Goal: Find specific page/section: Find specific page/section

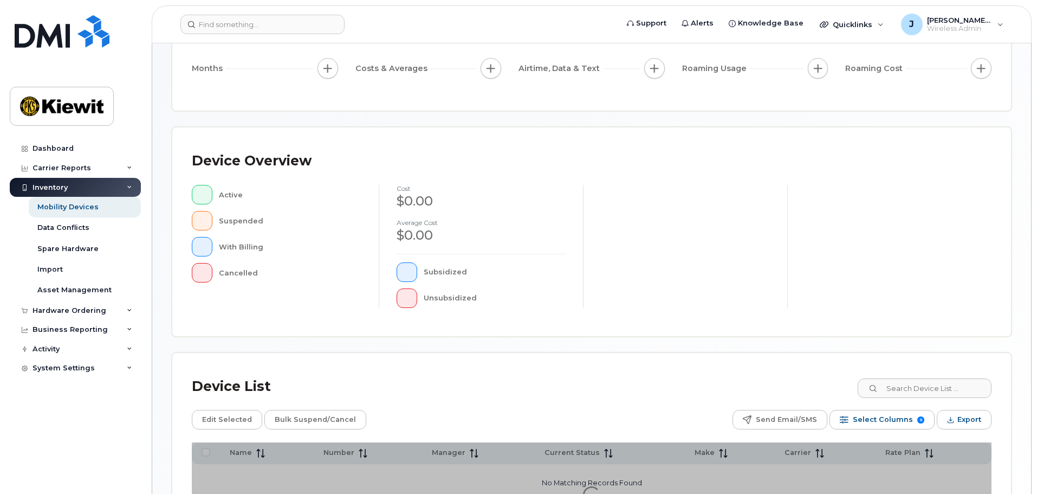
scroll to position [251, 0]
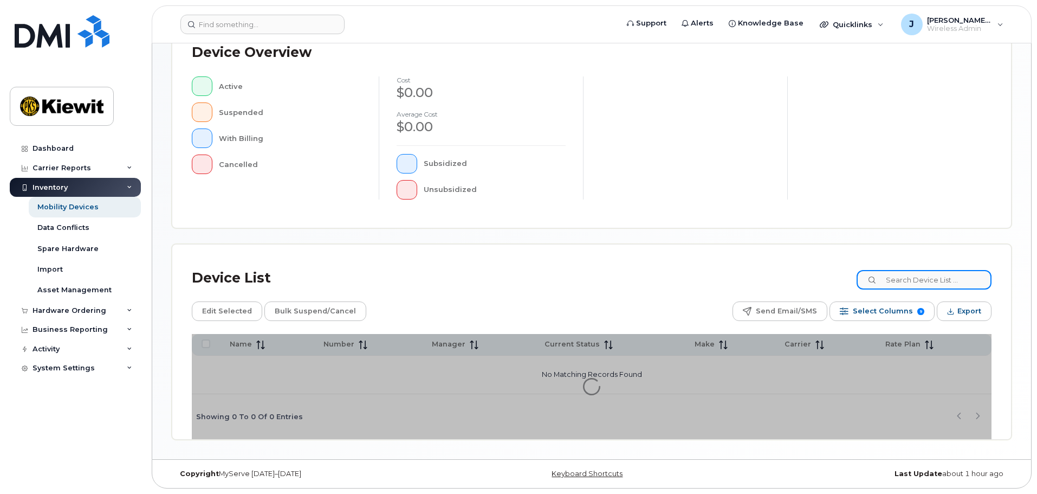
click at [918, 283] on input at bounding box center [923, 280] width 135 height 20
click at [877, 281] on icon at bounding box center [872, 280] width 7 height 7
click at [675, 256] on div "Device List 1054411 Edit Selected Bulk Suspend/Cancel Send Email/SMS Select Col…" at bounding box center [591, 341] width 839 height 194
drag, startPoint x: 673, startPoint y: 256, endPoint x: 627, endPoint y: 281, distance: 52.8
drag, startPoint x: 627, startPoint y: 281, endPoint x: 358, endPoint y: 274, distance: 268.8
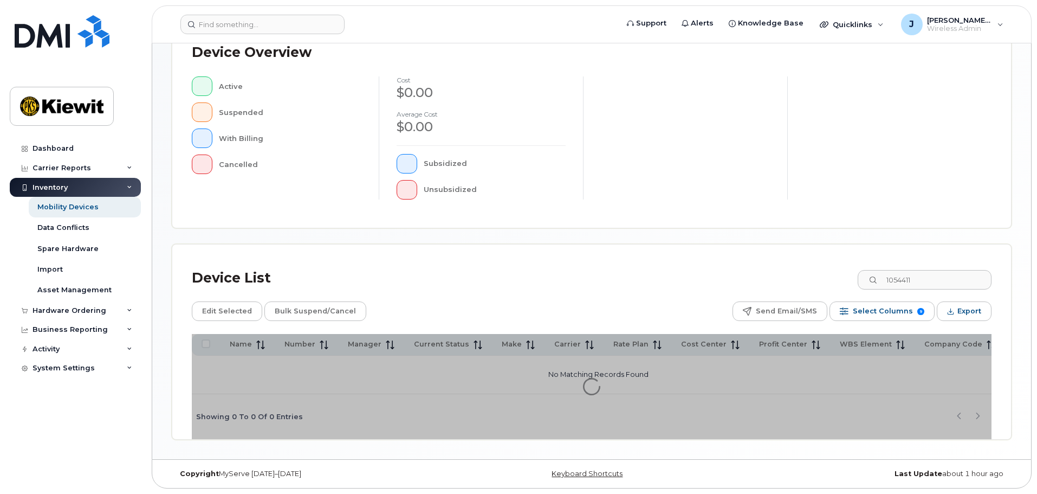
click at [359, 273] on div "Device List 1054411" at bounding box center [592, 278] width 800 height 28
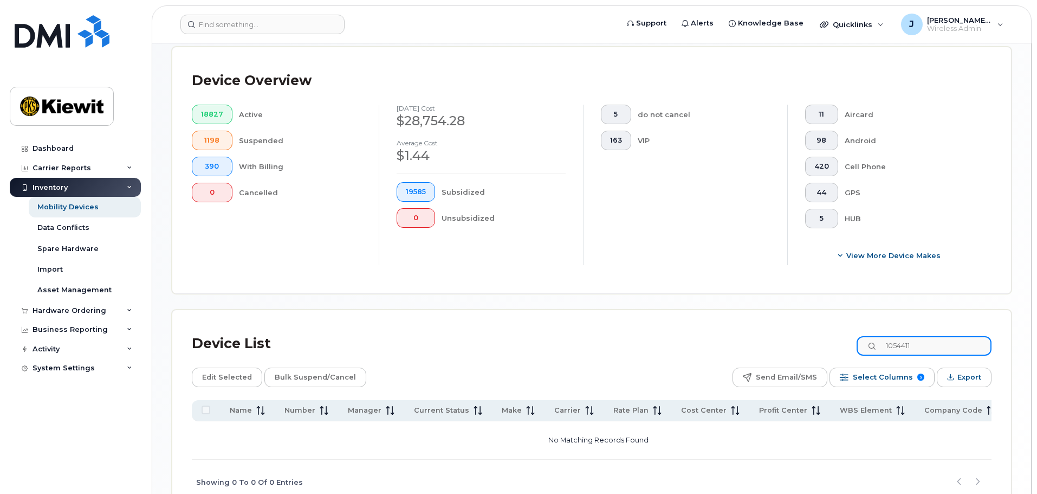
click at [949, 336] on input "1054411" at bounding box center [923, 346] width 135 height 20
type input "105441"
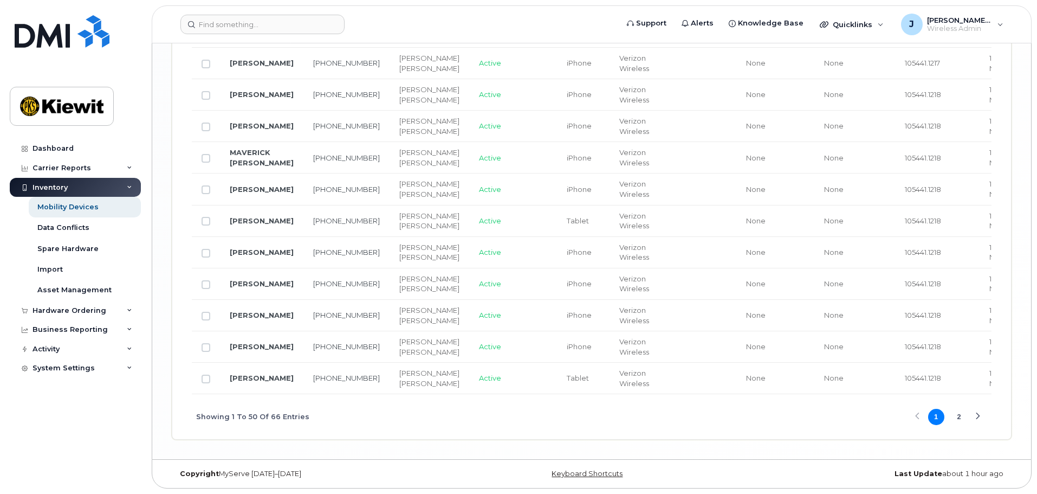
scroll to position [2852, 0]
click at [959, 419] on button "2" at bounding box center [959, 416] width 16 height 16
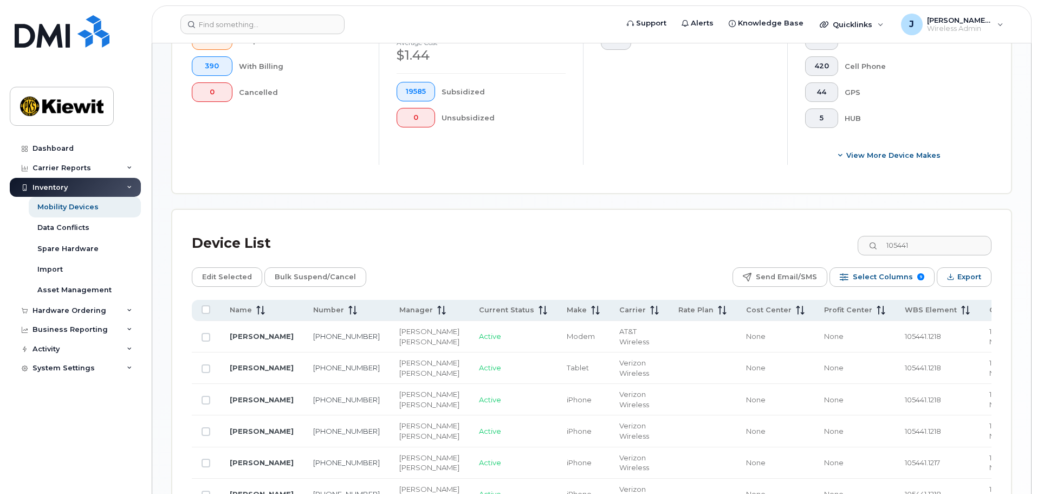
scroll to position [340, 0]
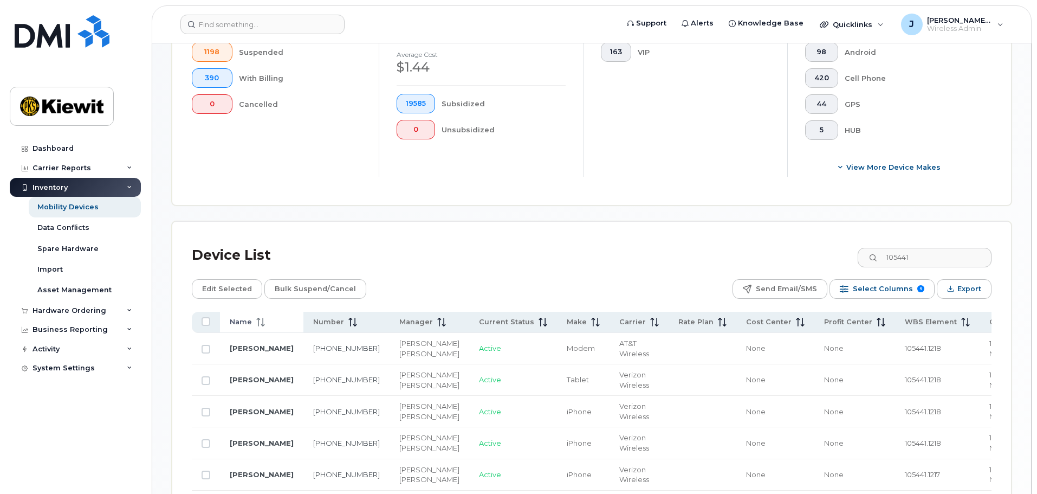
drag, startPoint x: 266, startPoint y: 314, endPoint x: 266, endPoint y: 322, distance: 8.1
click at [266, 317] on div "Name" at bounding box center [262, 322] width 64 height 10
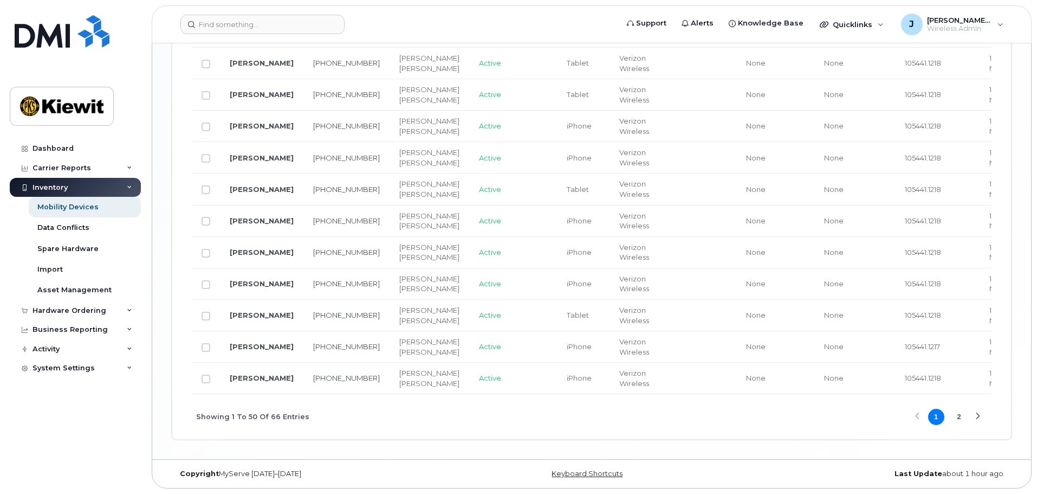
scroll to position [2777, 0]
click at [961, 425] on button "2" at bounding box center [959, 416] width 16 height 16
click at [932, 417] on button "1" at bounding box center [936, 416] width 16 height 16
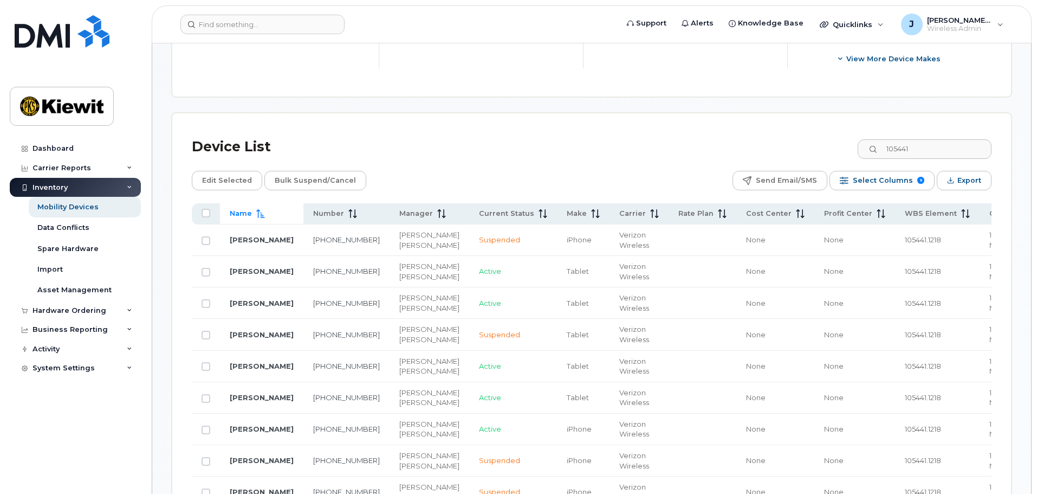
scroll to position [394, 0]
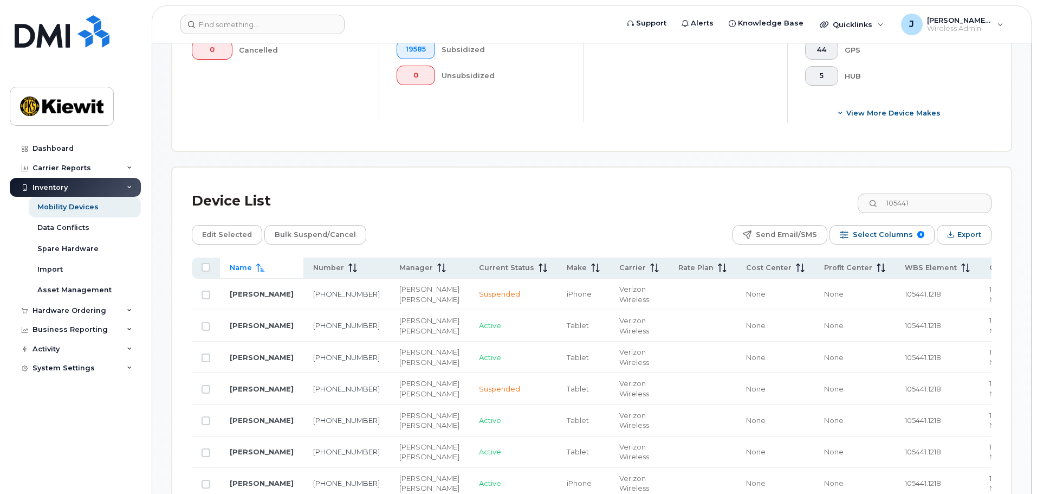
click at [514, 194] on div "Device List 105441" at bounding box center [592, 201] width 800 height 28
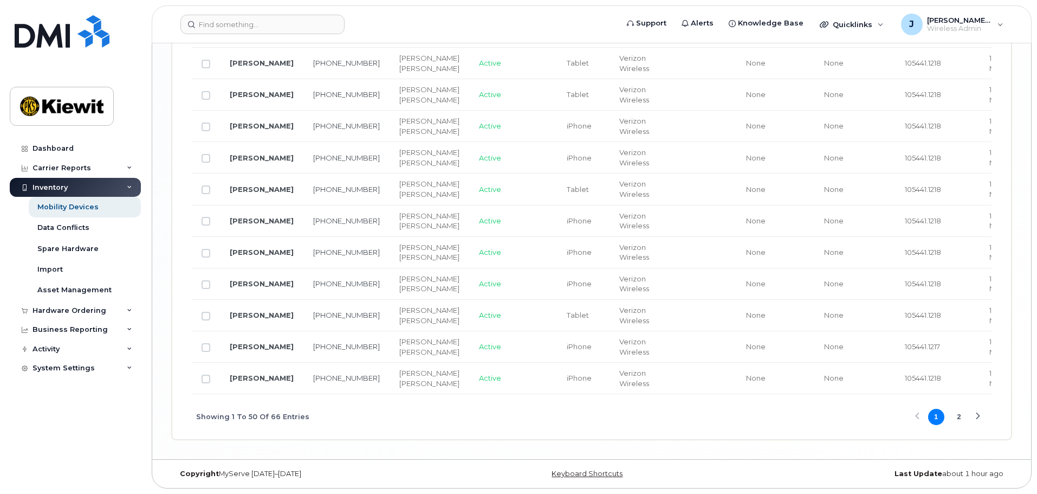
scroll to position [2852, 0]
click at [957, 416] on button "2" at bounding box center [959, 416] width 16 height 16
click at [261, 256] on link "[PERSON_NAME]" at bounding box center [262, 252] width 64 height 9
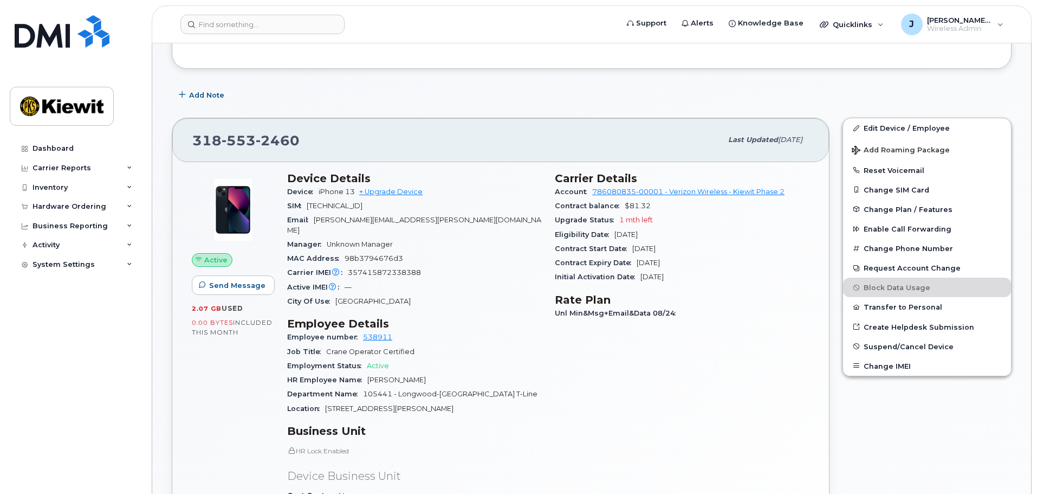
scroll to position [217, 0]
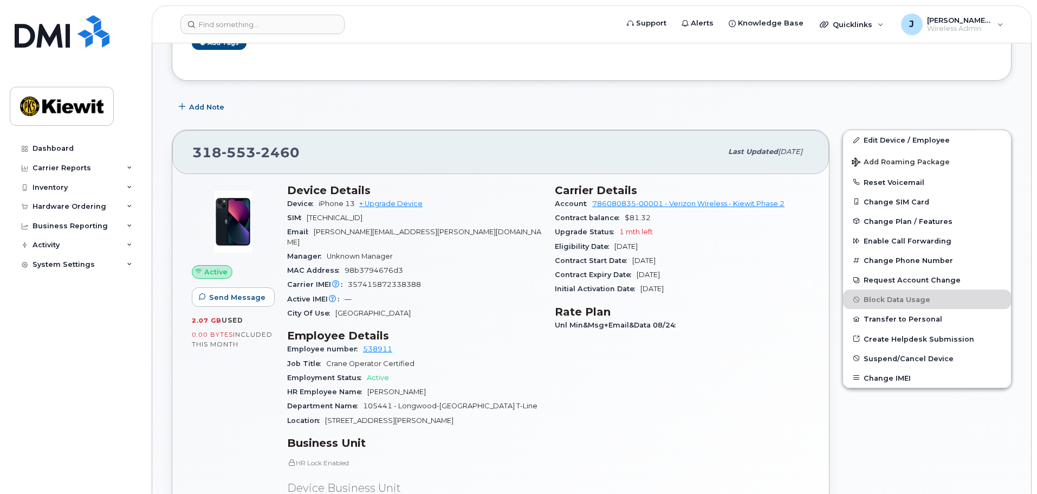
click at [459, 292] on div "Active IMEI Active IMEI is refreshed daily with a delay of up to 48 hours follo…" at bounding box center [414, 299] width 255 height 14
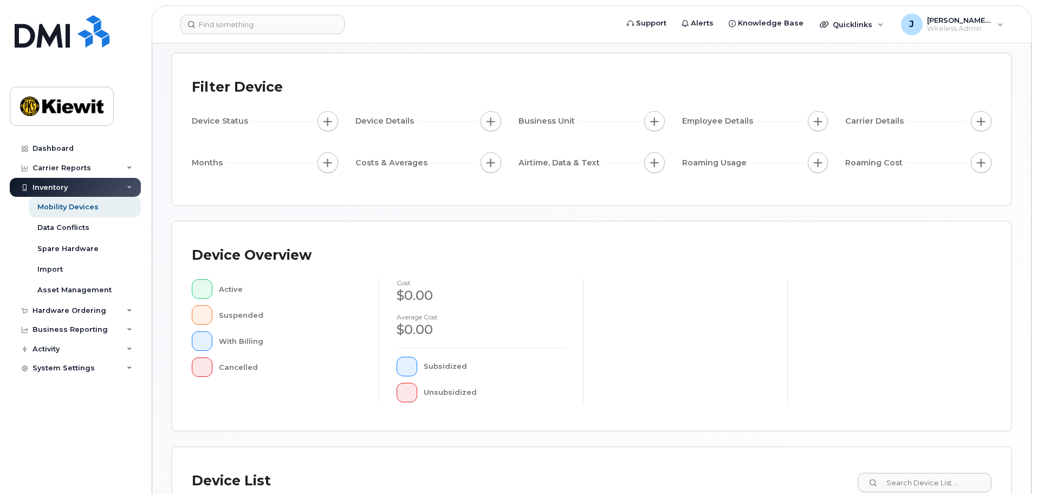
scroll to position [217, 0]
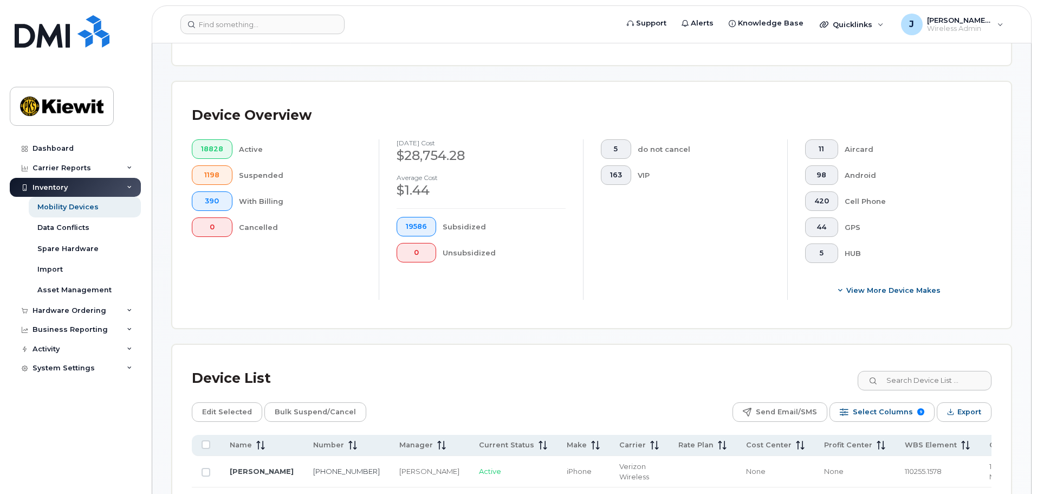
scroll to position [236, 0]
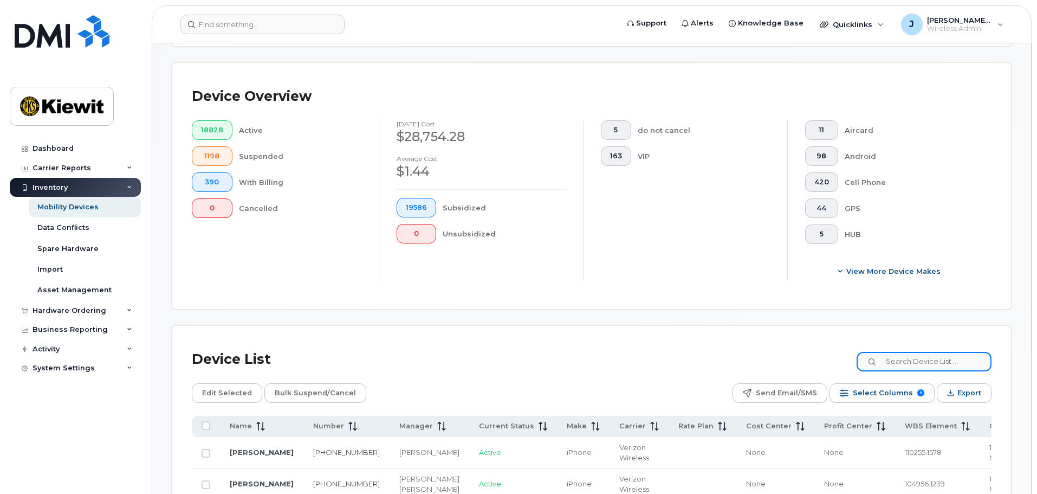
click at [940, 356] on input at bounding box center [923, 362] width 135 height 20
type input "105441"
click at [669, 355] on div "Device List 105441" at bounding box center [592, 359] width 800 height 28
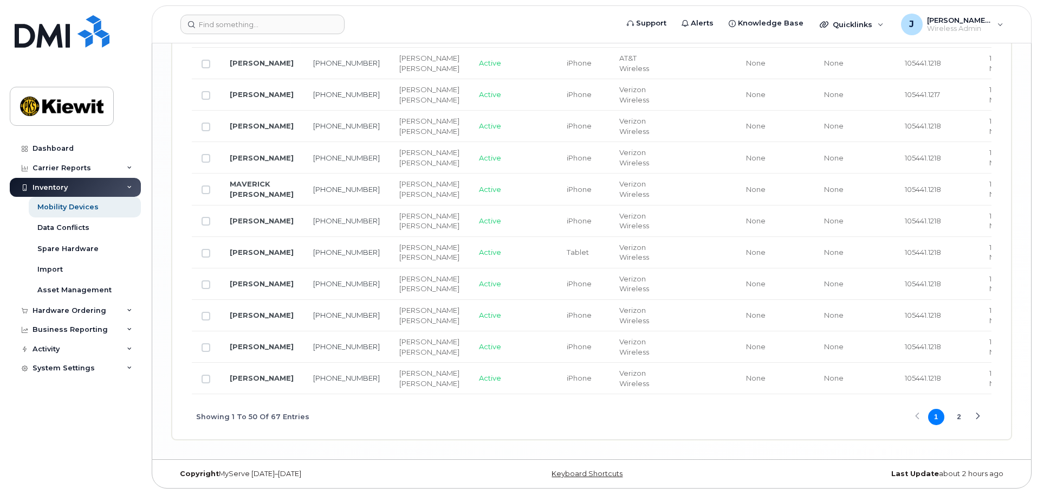
scroll to position [2852, 0]
click at [966, 415] on button "2" at bounding box center [959, 416] width 16 height 16
click at [956, 419] on button "2" at bounding box center [959, 416] width 16 height 16
click at [937, 415] on button "1" at bounding box center [936, 416] width 16 height 16
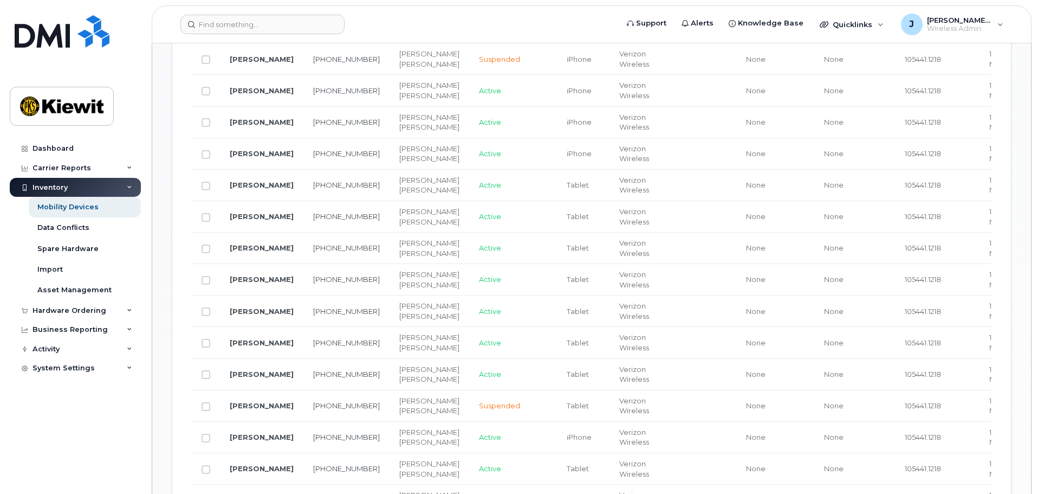
scroll to position [608, 0]
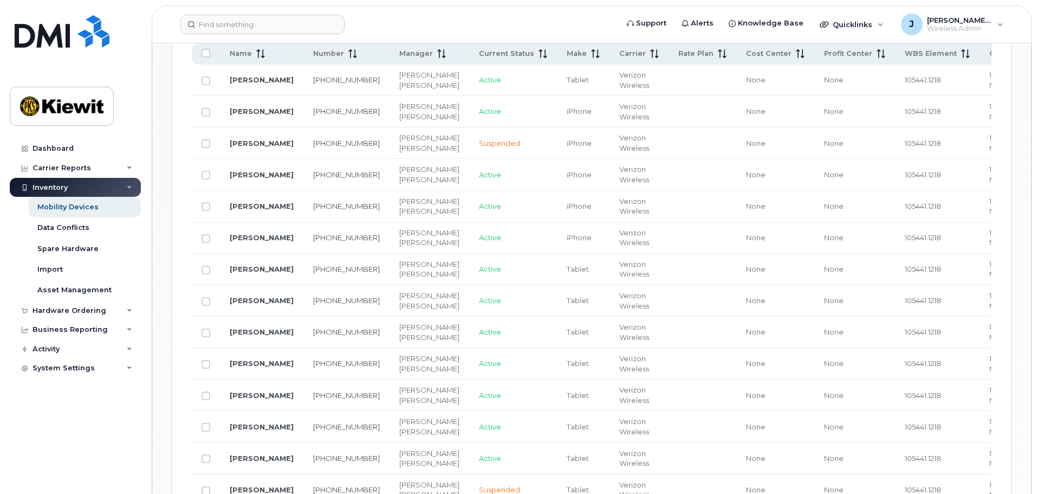
drag, startPoint x: 888, startPoint y: 129, endPoint x: 839, endPoint y: 133, distance: 49.9
click at [895, 127] on td "105441.1218" at bounding box center [937, 111] width 85 height 31
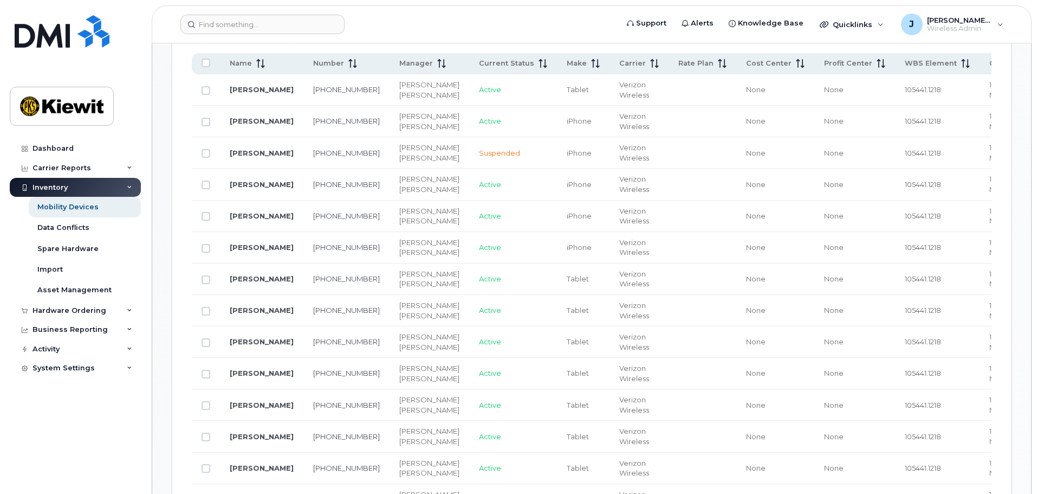
scroll to position [499, 0]
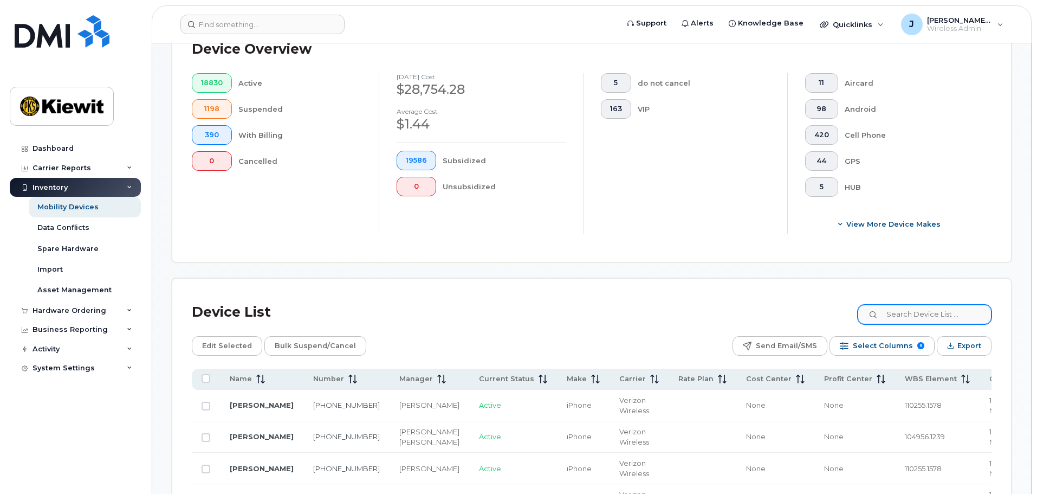
scroll to position [325, 0]
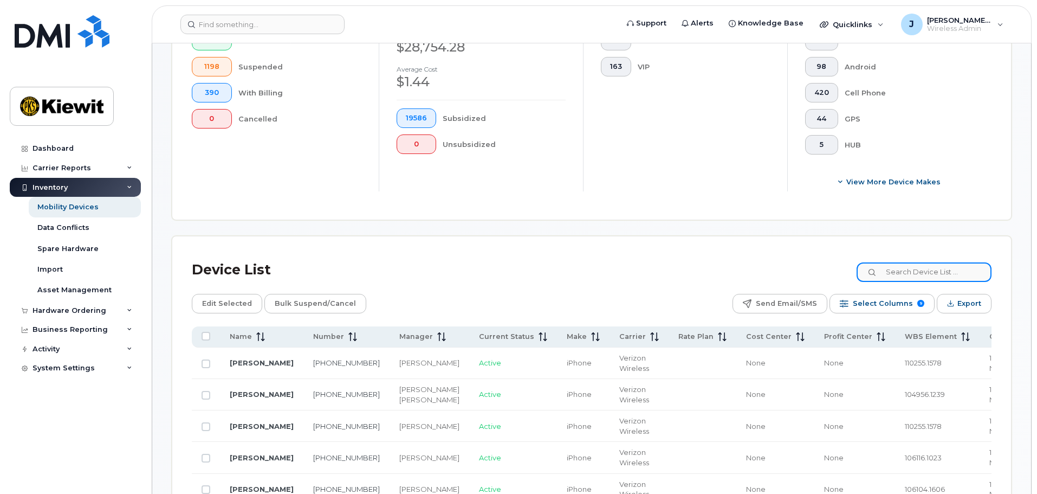
drag, startPoint x: 907, startPoint y: 263, endPoint x: 916, endPoint y: 258, distance: 9.9
click at [908, 263] on input at bounding box center [923, 272] width 135 height 20
type input "105441"
click at [819, 256] on div "Device List 105441" at bounding box center [592, 270] width 800 height 28
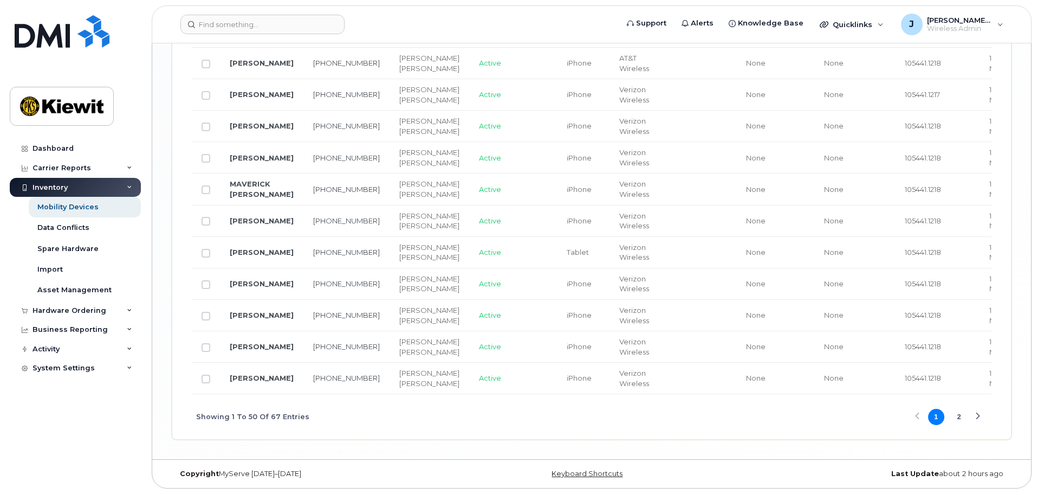
scroll to position [2852, 0]
